Goal: Task Accomplishment & Management: Manage account settings

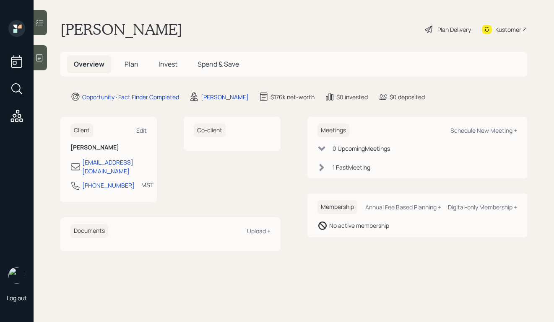
click at [358, 164] on div "1 Past Meeting" at bounding box center [351, 167] width 38 height 9
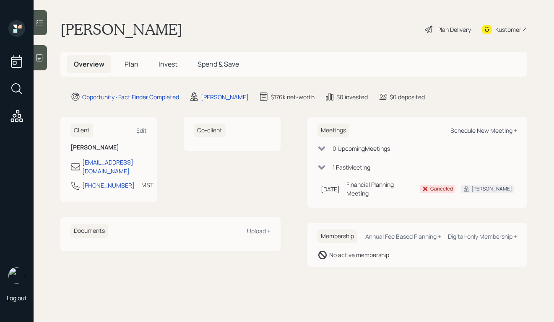
click at [467, 129] on div "Schedule New Meeting +" at bounding box center [483, 131] width 67 height 8
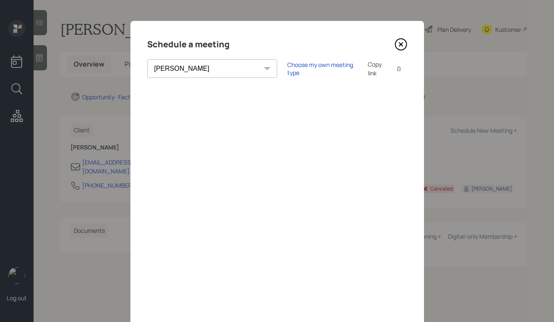
click at [213, 76] on select "[PERSON_NAME] [PERSON_NAME] [PERSON_NAME] [PERSON_NAME] [PERSON_NAME] [PERSON_N…" at bounding box center [212, 69] width 130 height 18
click at [187, 64] on select "[PERSON_NAME] [PERSON_NAME] [PERSON_NAME] [PERSON_NAME] [PERSON_NAME] [PERSON_N…" at bounding box center [212, 69] width 130 height 18
select select "round-[PERSON_NAME]"
click at [147, 60] on select "[PERSON_NAME] [PERSON_NAME] [PERSON_NAME] [PERSON_NAME] [PERSON_NAME] [PERSON_N…" at bounding box center [212, 69] width 130 height 18
click at [291, 71] on div "Choose my own meeting type" at bounding box center [322, 69] width 70 height 16
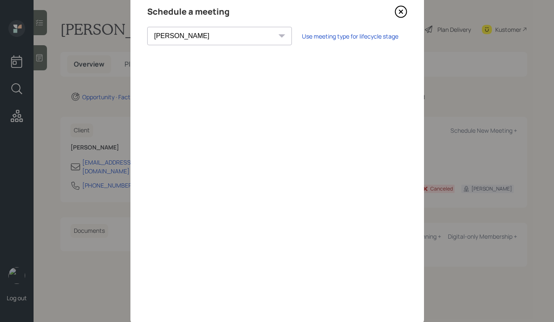
scroll to position [29, 0]
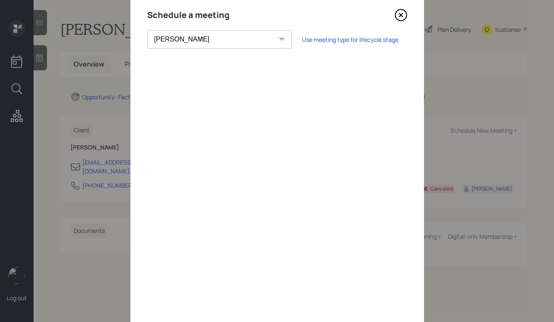
click at [400, 14] on icon at bounding box center [400, 15] width 13 height 13
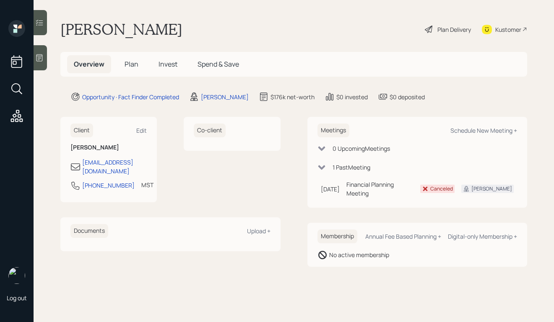
click at [37, 59] on icon at bounding box center [39, 57] width 6 height 7
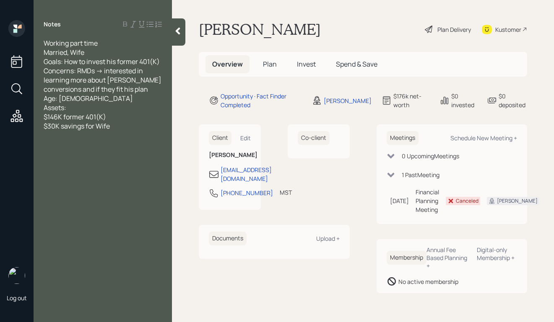
click at [184, 35] on div at bounding box center [178, 31] width 13 height 27
